Goal: Task Accomplishment & Management: Complete application form

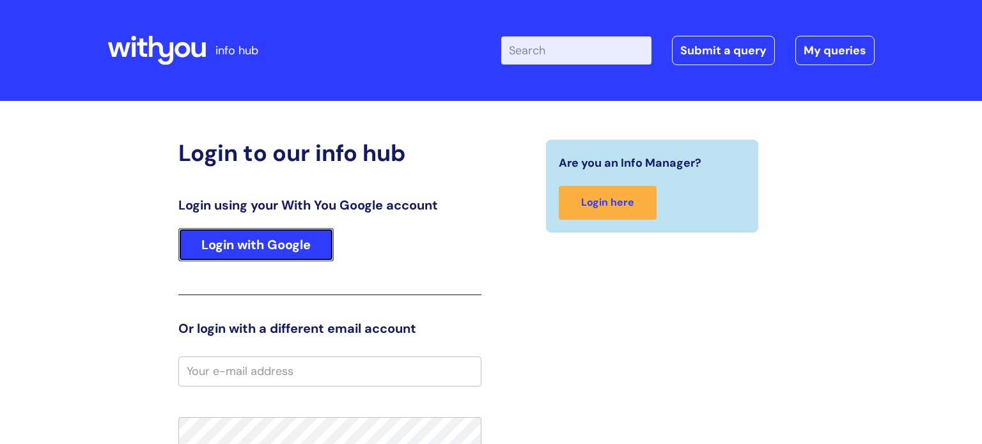
click at [300, 233] on link "Login with Google" at bounding box center [255, 244] width 155 height 33
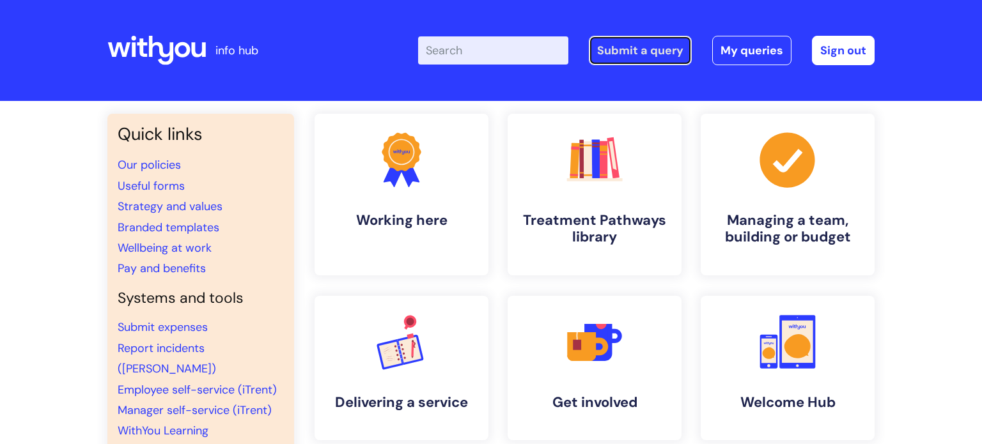
click at [667, 61] on link "Submit a query" at bounding box center [640, 50] width 103 height 29
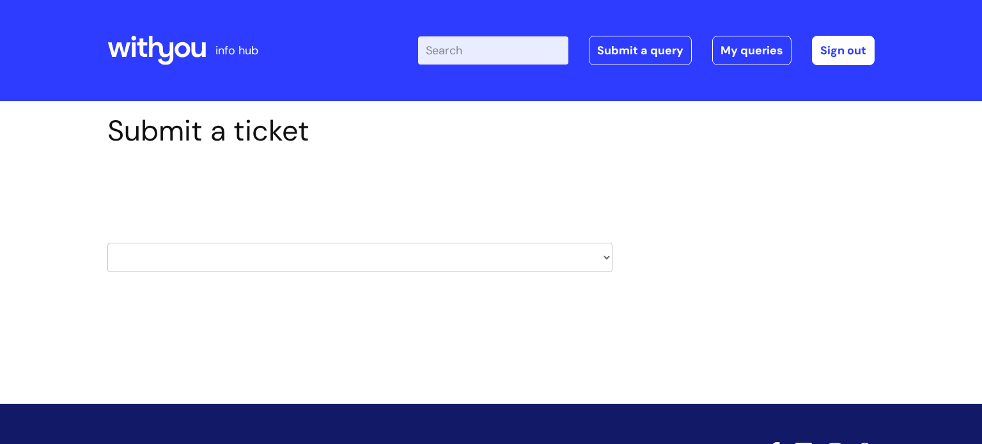
click at [500, 263] on select "HR / People IT and Support Clinical Drug Alerts Finance Accounts Data Support T…" at bounding box center [359, 257] width 505 height 29
select select "it_and_support"
click at [107, 243] on select "HR / People IT and Support Clinical Drug Alerts Finance Accounts Data Support T…" at bounding box center [359, 257] width 505 height 29
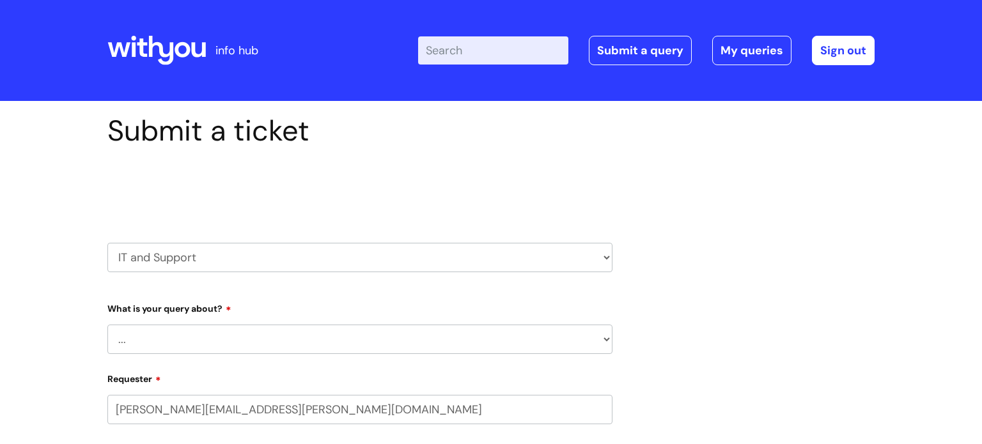
select select "80004418241"
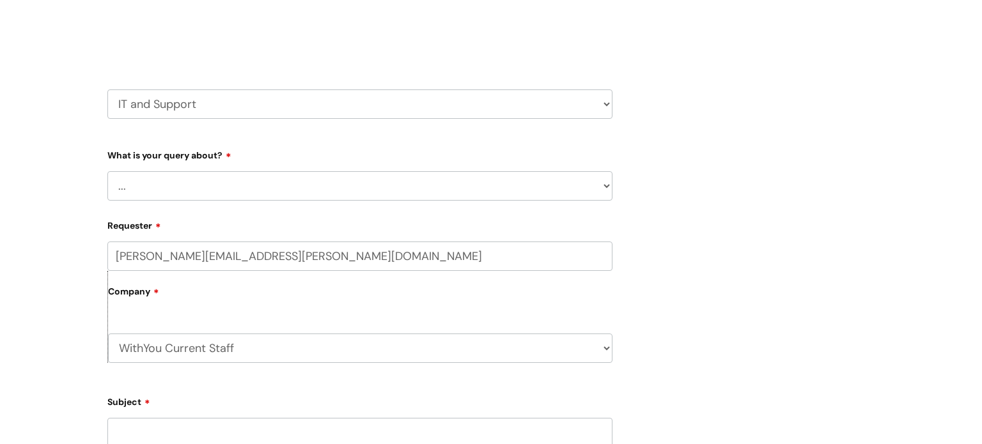
click at [281, 186] on select "... Mobile Phone Reset & MFA Accounts, Starters and Leavers IT Hardware issue I…" at bounding box center [359, 185] width 505 height 29
select select "IT Hardware issue"
click at [107, 171] on select "... Mobile Phone Reset & MFA Accounts, Starters and Leavers IT Hardware issue I…" at bounding box center [359, 185] width 505 height 29
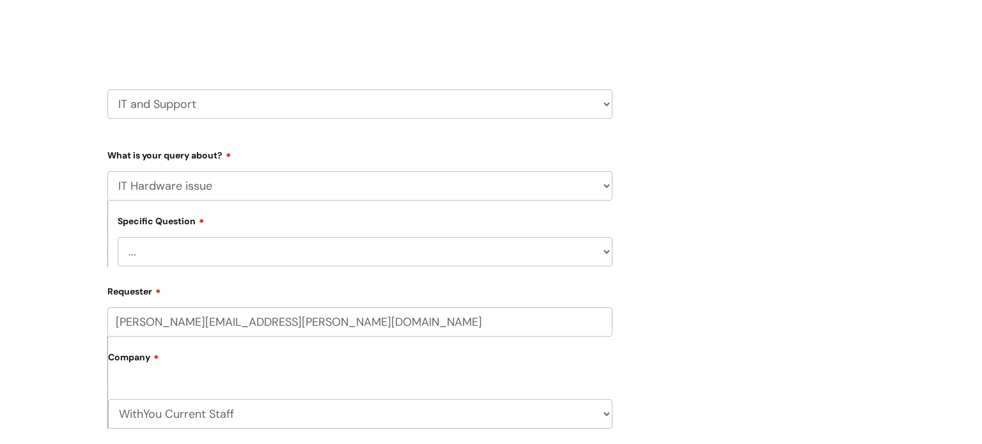
click at [181, 258] on select "... I need a new or replacement ... I’m waiting for new or replacement hardware…" at bounding box center [365, 251] width 495 height 29
click at [118, 237] on select "... I need a new or replacement ... I’m waiting for new or replacement hardware…" at bounding box center [365, 251] width 495 height 29
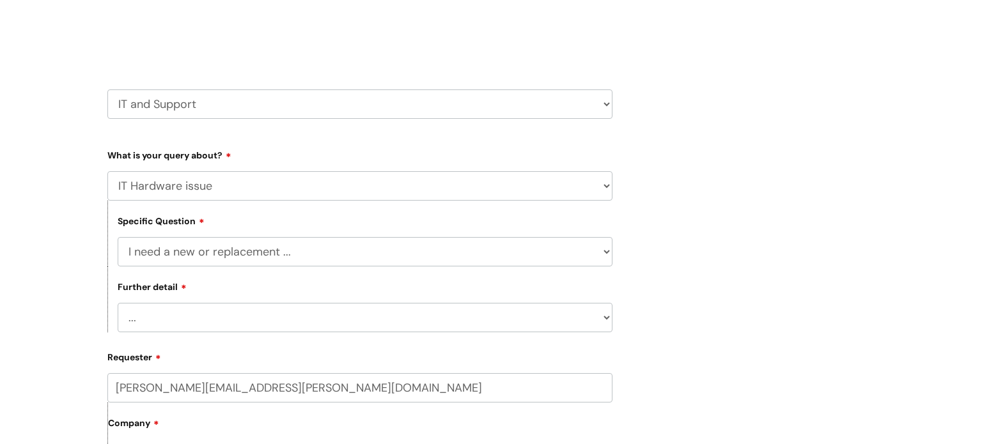
click at [235, 262] on select "... I need a new or replacement ... I’m waiting for new or replacement hardware…" at bounding box center [365, 251] width 495 height 29
click at [118, 237] on select "... I need a new or replacement ... I’m waiting for new or replacement hardware…" at bounding box center [365, 251] width 495 height 29
click at [171, 314] on select "... I’ve no sound / microphone I’ve got no internet or wifi I’ve got no camera …" at bounding box center [365, 317] width 495 height 29
click at [238, 309] on select "... I’ve no sound / microphone I’ve got no internet or wifi I’ve got no camera …" at bounding box center [365, 317] width 495 height 29
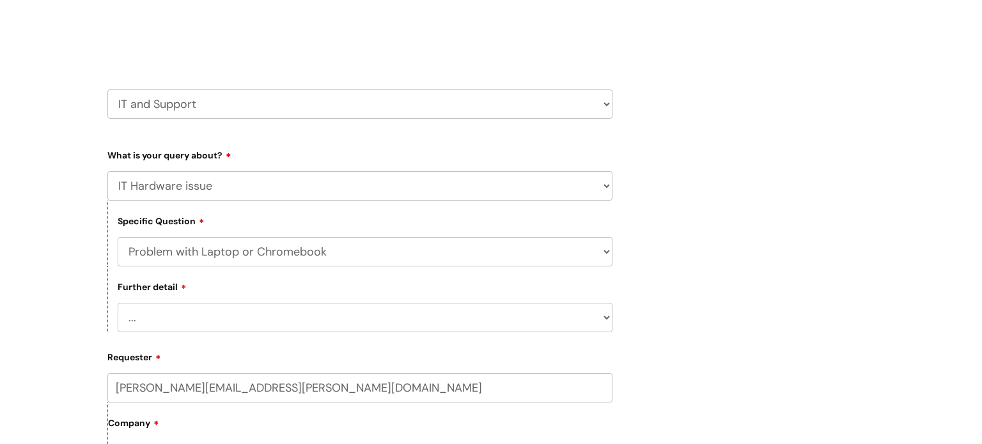
click at [272, 318] on select "... I’ve no sound / microphone I’ve got no internet or wifi I’ve got no camera …" at bounding box center [365, 317] width 495 height 29
click at [253, 259] on select "... I need a new or replacement ... I’m waiting for new or replacement hardware…" at bounding box center [365, 251] width 495 height 29
select select "I need a new or replacement ..."
click at [118, 237] on select "... I need a new or replacement ... I’m waiting for new or replacement hardware…" at bounding box center [365, 251] width 495 height 29
click at [244, 312] on select "... Another sort of cable Anything else Monitor Mouse/keyboard Port replicator …" at bounding box center [365, 317] width 495 height 29
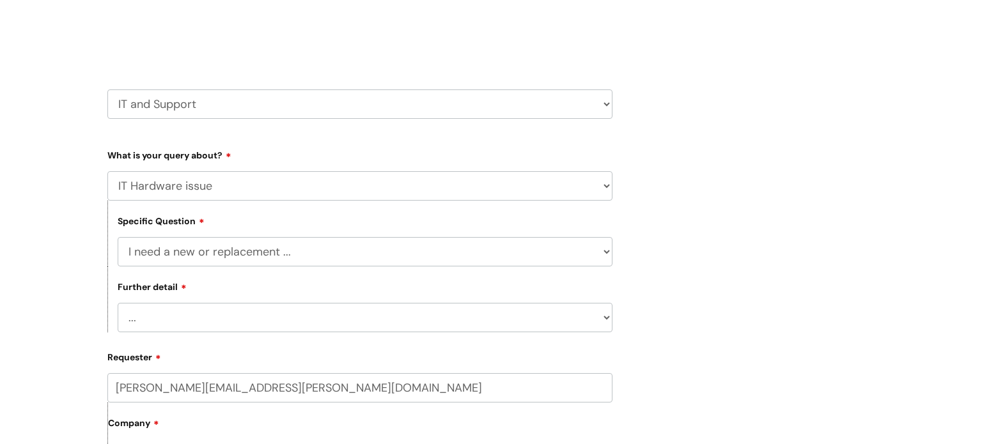
select select "Anything else"
click at [118, 304] on select "... Another sort of cable Anything else Monitor Mouse/keyboard Port replicator …" at bounding box center [365, 317] width 495 height 29
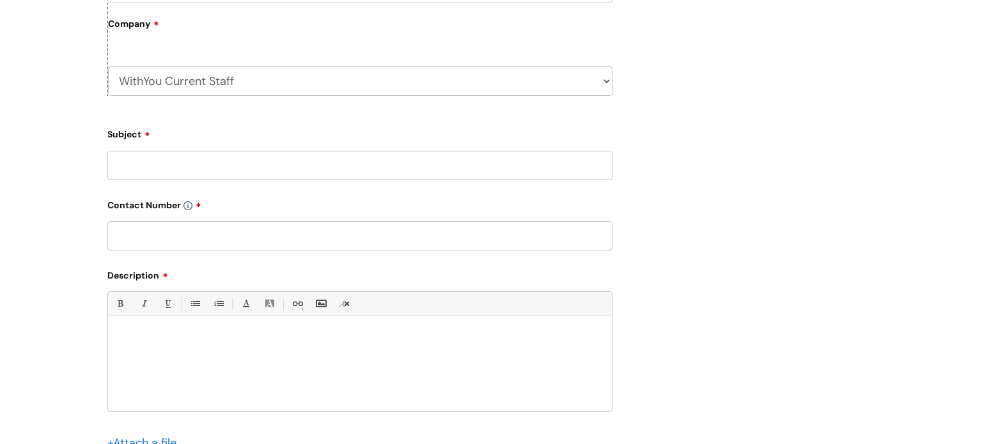
scroll to position [568, 0]
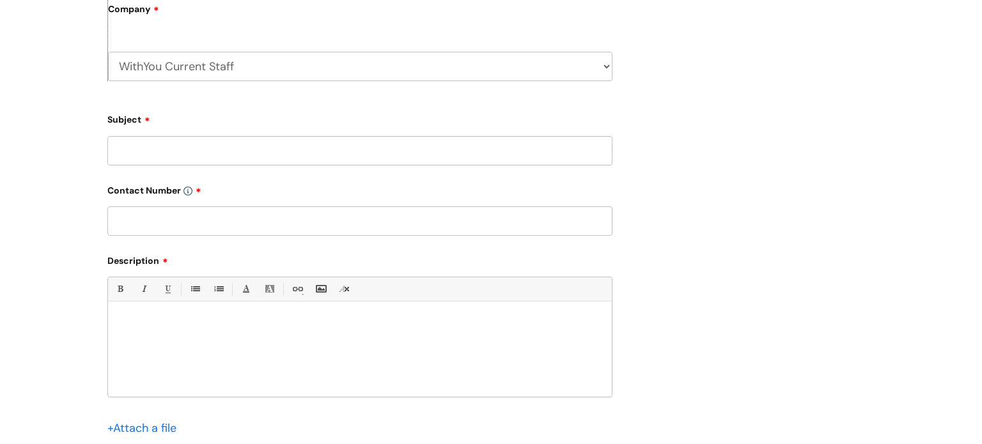
click at [178, 155] on input "Subject" at bounding box center [359, 150] width 505 height 29
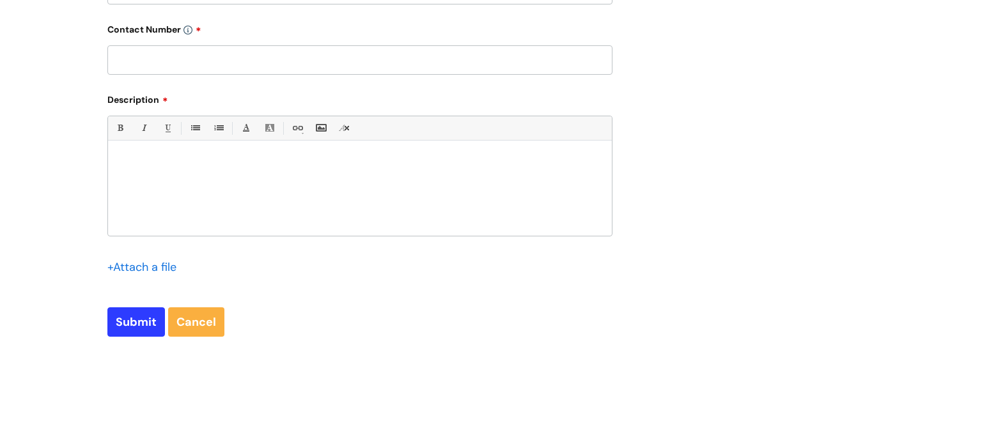
scroll to position [732, 0]
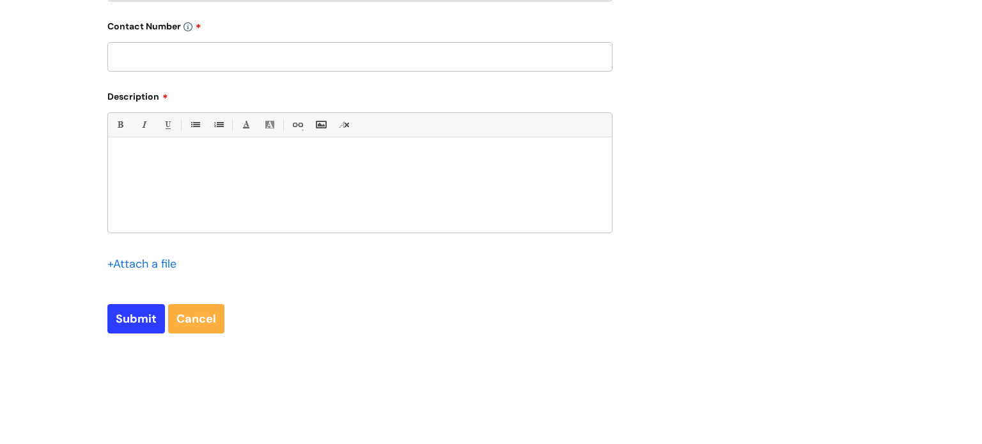
type input "my laptop wont close properly"
click at [161, 65] on input "text" at bounding box center [359, 56] width 505 height 29
type input "07929722842"
click at [190, 193] on div at bounding box center [360, 188] width 504 height 88
click at [513, 157] on p "my laptop wont close properly and therefore even when i shut it down it starts …" at bounding box center [360, 160] width 484 height 12
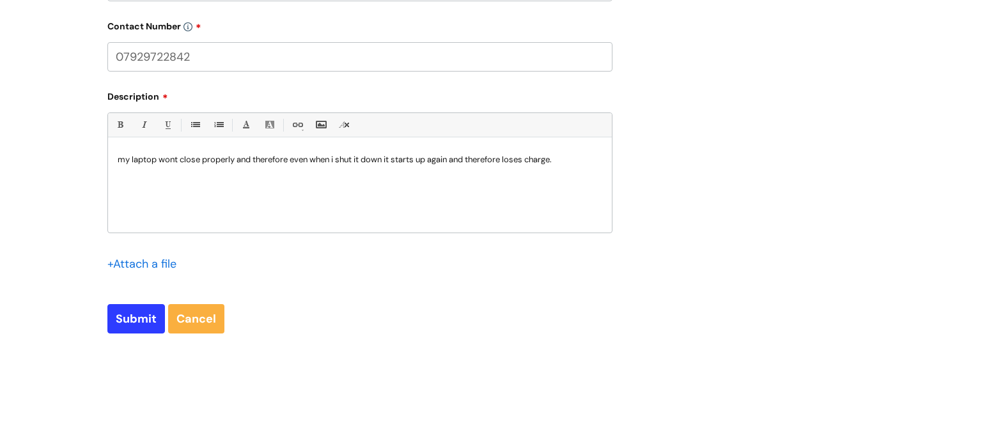
click at [567, 157] on p "my laptop wont close properly and therefore even when i shut it down it starts …" at bounding box center [360, 160] width 484 height 12
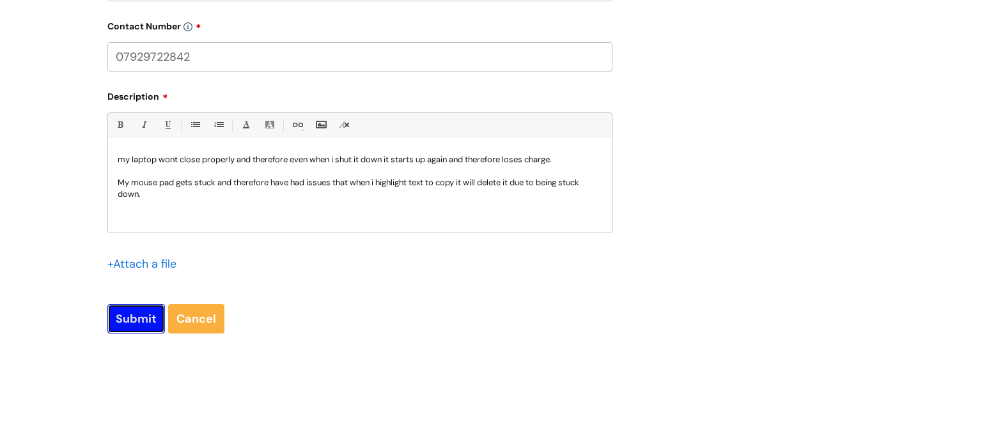
click at [133, 315] on input "Submit" at bounding box center [136, 318] width 58 height 29
type input "Please Wait..."
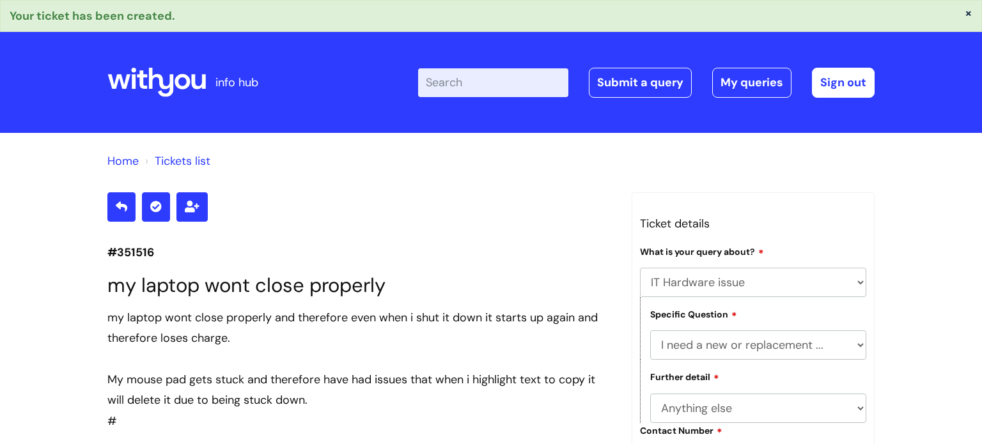
select select "IT Hardware issue"
select select "I need a new or replacement ..."
select select "Anything else"
